Goal: Navigation & Orientation: Find specific page/section

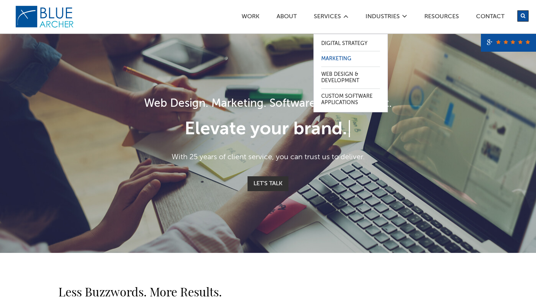
click at [338, 58] on link "Marketing" at bounding box center [350, 58] width 59 height 15
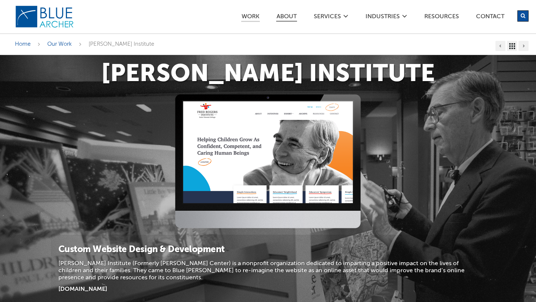
click at [286, 15] on link "ABOUT" at bounding box center [286, 18] width 21 height 8
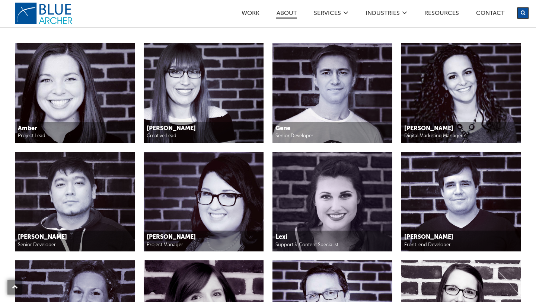
scroll to position [752, 0]
